Goal: Navigation & Orientation: Find specific page/section

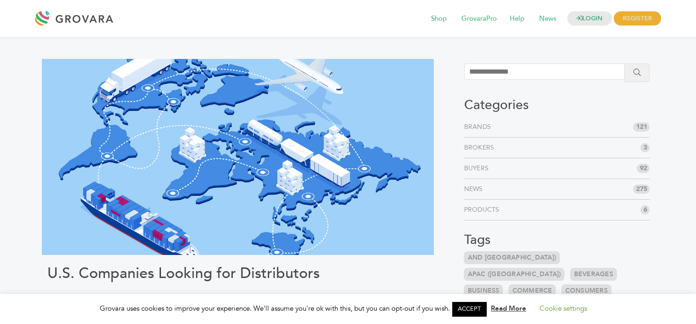
click at [487, 126] on link "Brands" at bounding box center [478, 126] width 31 height 9
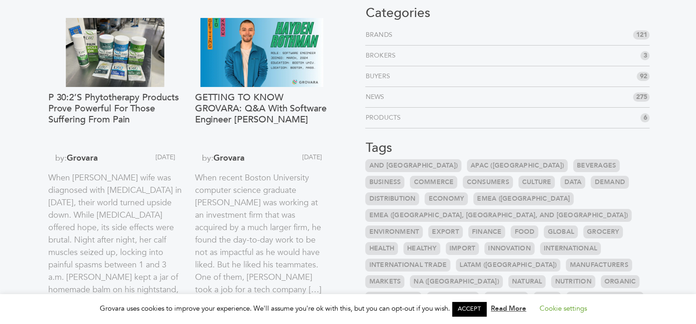
scroll to position [92, 0]
click at [399, 117] on link "Products" at bounding box center [384, 117] width 39 height 9
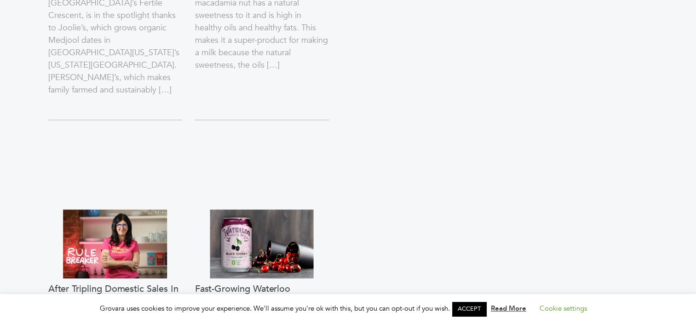
scroll to position [920, 0]
